Goal: Task Accomplishment & Management: Use online tool/utility

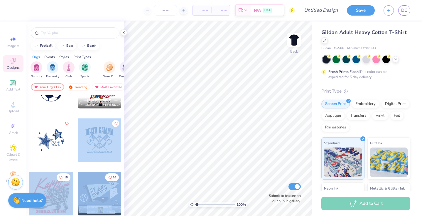
click at [219, 94] on div "– – Per Item – – Total Est. Delivery N/A FREE Design Title Save DC Image AI Des…" at bounding box center [211, 108] width 422 height 216
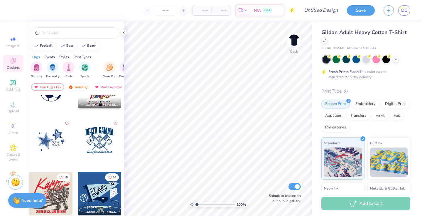
click at [99, 154] on div at bounding box center [99, 139] width 43 height 43
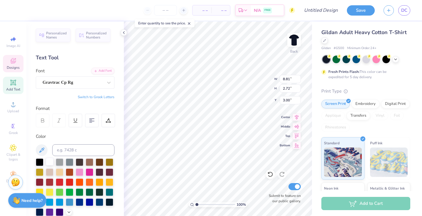
click at [49, 162] on div at bounding box center [50, 162] width 8 height 8
type textarea "D"
type textarea "ALPHA XI DELTA"
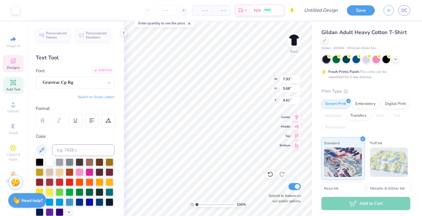
type input "7.93"
type input "5.68"
type input "4.61"
type input "8.12"
type input "6.02"
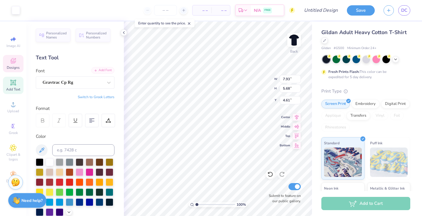
type input "4.54"
type textarea "Doing Good Since 183."
type input "7.53"
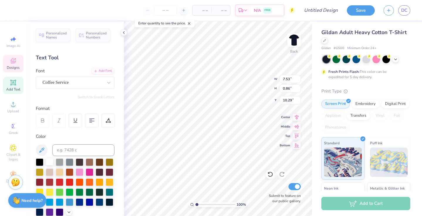
type textarea "Xiti with the Xi's"
click at [48, 161] on div at bounding box center [50, 162] width 8 height 8
type input "7.93"
type input "5.68"
type input "4.71"
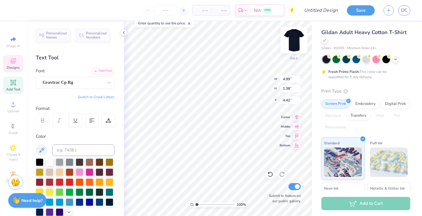
type input "4.99"
type input "1.38"
type input "4.42"
type input "7.93"
type input "5.68"
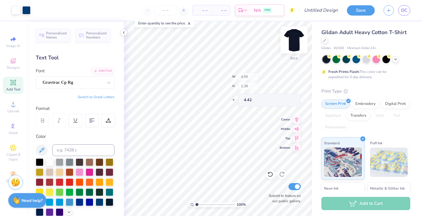
type input "4.71"
type input "3.63"
type input "2.60"
type input "7.79"
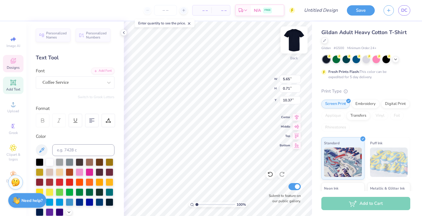
type input "8.80"
type input "4.99"
type input "1.38"
type input "2.31"
type input "5.65"
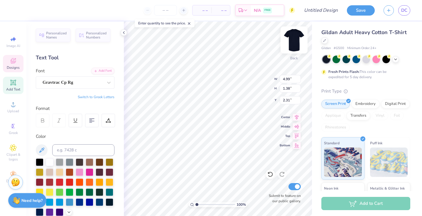
type input "0.71"
type input "6.20"
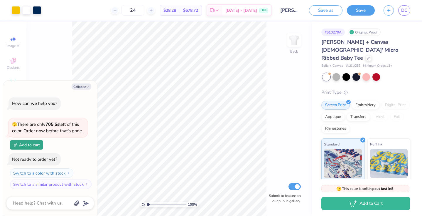
click at [63, 60] on div "100 % Back Submit to feature on our public gallery." at bounding box center [169, 118] width 286 height 194
click at [80, 87] on button "Collapse" at bounding box center [82, 86] width 20 height 6
type textarea "x"
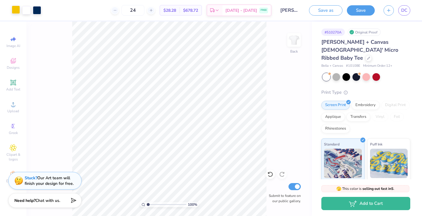
click at [15, 10] on div at bounding box center [16, 10] width 8 height 8
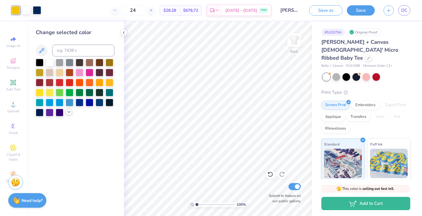
click at [68, 114] on icon at bounding box center [69, 112] width 5 height 5
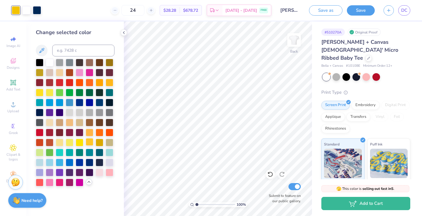
click at [87, 145] on div at bounding box center [90, 142] width 8 height 8
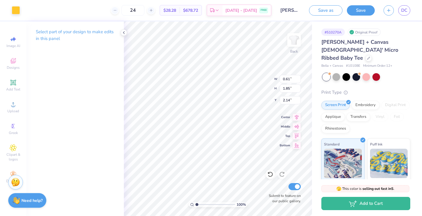
type input "0.71"
type input "1.91"
type input "2.24"
type input "9.00"
type input "1.08"
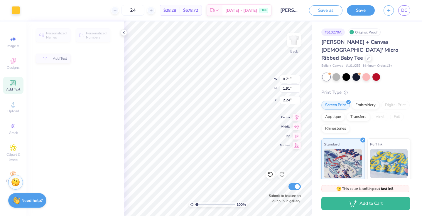
type input "8.50"
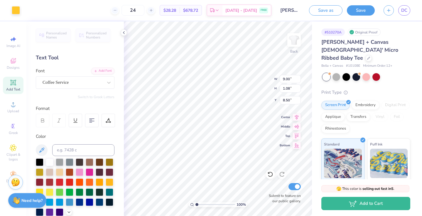
scroll to position [0, 1]
click at [109, 181] on div at bounding box center [110, 182] width 8 height 8
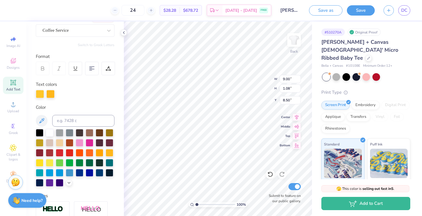
scroll to position [59, 0]
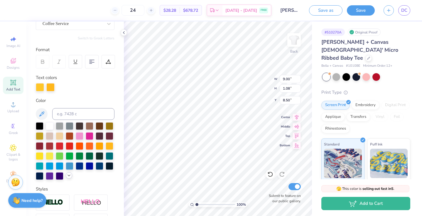
click at [70, 175] on icon at bounding box center [69, 175] width 5 height 5
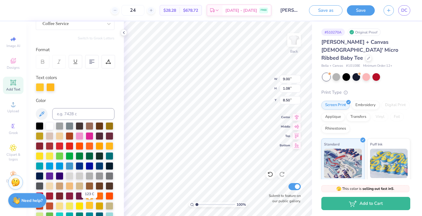
click at [90, 205] on div at bounding box center [90, 206] width 8 height 8
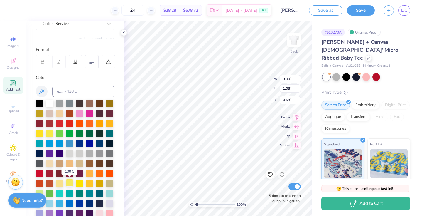
click at [70, 183] on div at bounding box center [70, 183] width 8 height 8
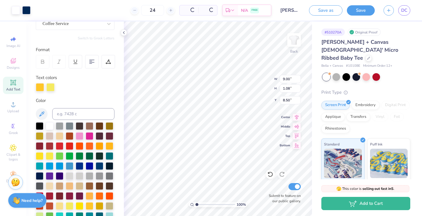
type input "8.04"
type input "5.09"
type input "3.58"
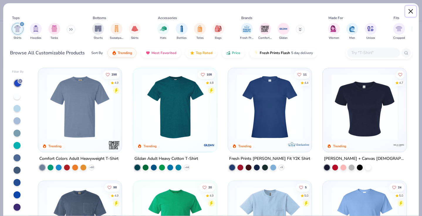
click at [412, 11] on button "Close" at bounding box center [411, 11] width 11 height 11
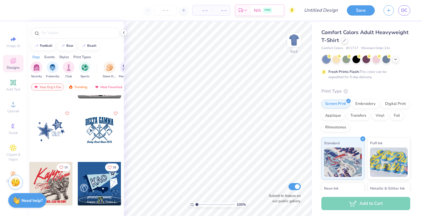
scroll to position [202, 0]
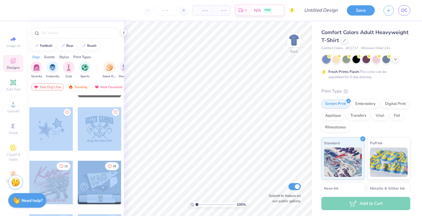
click at [187, 127] on div "– – Per Item – – Total Est. Delivery N/A FREE Design Title Save DC Image AI Des…" at bounding box center [211, 108] width 422 height 216
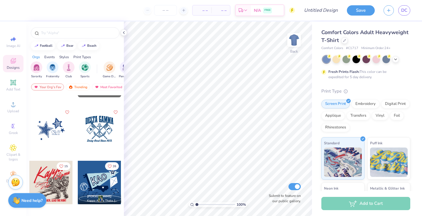
click at [58, 131] on div at bounding box center [50, 128] width 43 height 43
